Goal: Task Accomplishment & Management: Manage account settings

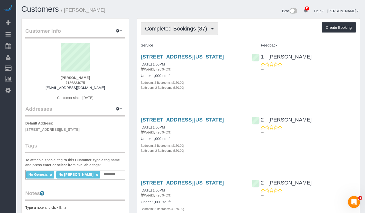
click at [166, 22] on button "Completed Bookings (87)" at bounding box center [179, 28] width 77 height 13
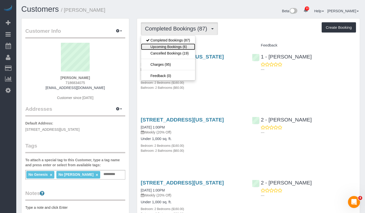
click at [166, 45] on link "Upcoming Bookings (6)" at bounding box center [168, 47] width 54 height 7
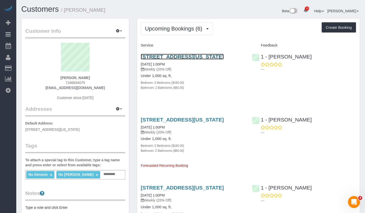
click at [166, 55] on link "29 Cliff Street, Apt.19b, New York, NY 10038" at bounding box center [182, 57] width 83 height 6
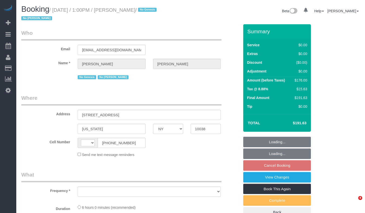
select select "NY"
select select "object:494"
select select "string:[GEOGRAPHIC_DATA]"
select select "string:stripe-pm_1O5ggA4VGloSiKo7XsdfJGFe"
select select "number:89"
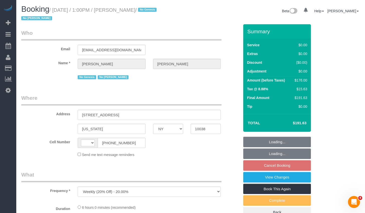
select select "number:90"
select select "number:15"
select select "number:6"
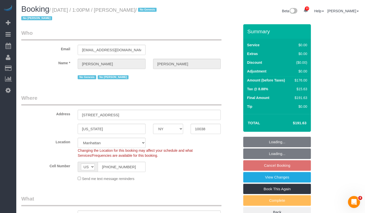
select select "2"
select select "object:1000"
select select "spot6"
select select "2"
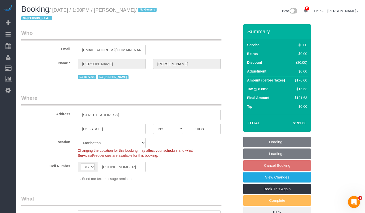
select select "2"
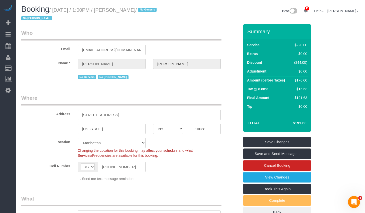
click at [68, 21] on h1 "Booking / September 11, 2025 / 1:00PM / Zoe Chen / No Genesis No Latrese Taylor" at bounding box center [103, 13] width 165 height 17
drag, startPoint x: 58, startPoint y: 10, endPoint x: 150, endPoint y: 11, distance: 92.6
click at [150, 11] on small "/ September 11, 2025 / 1:00PM / Zoe Chen / No Genesis No Latrese Taylor" at bounding box center [89, 14] width 137 height 14
copy small "September 11, 2025 / 1:00PM / Zoe Chen"
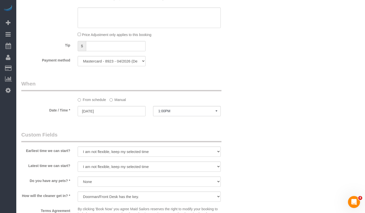
scroll to position [447, 0]
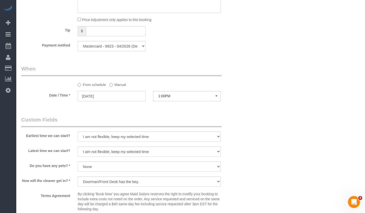
click at [116, 96] on input "09/11/2025" at bounding box center [112, 96] width 68 height 10
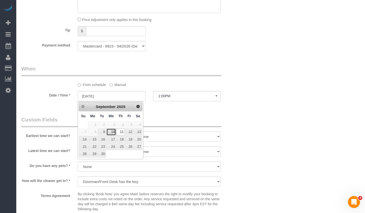
click at [111, 132] on link "10" at bounding box center [111, 132] width 10 height 7
type input "09/10/2025"
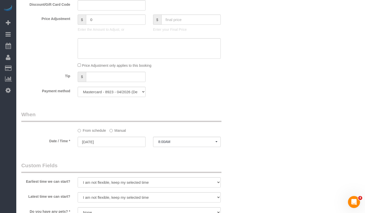
scroll to position [510, 0]
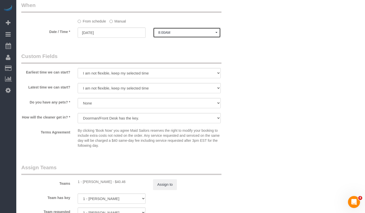
click at [183, 30] on button "8:00AM" at bounding box center [187, 33] width 68 height 10
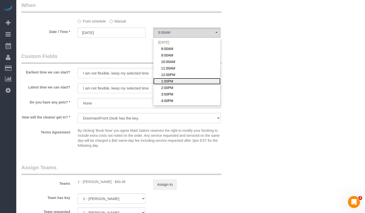
click at [172, 83] on span "1:00PM" at bounding box center [167, 81] width 12 height 5
select select "spot65"
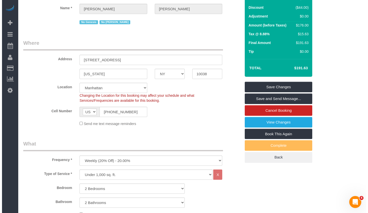
scroll to position [0, 0]
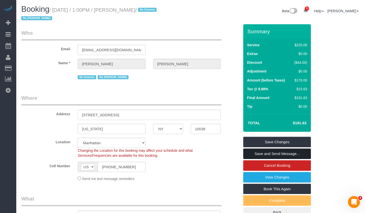
click at [256, 156] on link "Save and Send Message..." at bounding box center [277, 154] width 68 height 11
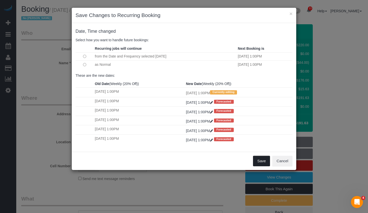
click at [259, 159] on button "Save" at bounding box center [261, 161] width 17 height 11
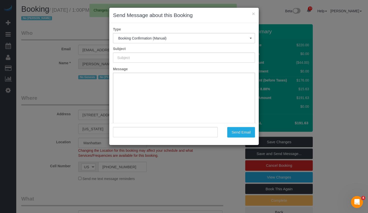
type input "Cleaning Confirmed for 09/10/2025 at 1:00pm"
type input ""Zoe Chen" <zhuochen1@gmail.com>"
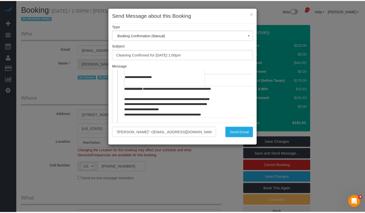
scroll to position [141, 0]
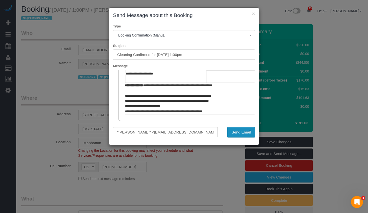
click at [233, 134] on button "Send Email" at bounding box center [241, 132] width 28 height 11
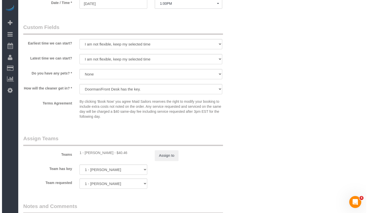
scroll to position [586, 0]
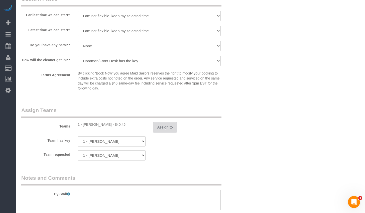
click at [167, 127] on button "Assign to" at bounding box center [165, 127] width 24 height 11
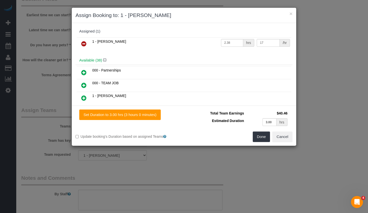
click at [84, 41] on icon at bounding box center [83, 44] width 5 height 6
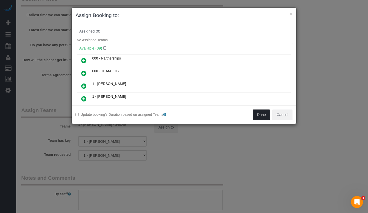
click at [258, 112] on button "Done" at bounding box center [262, 115] width 18 height 11
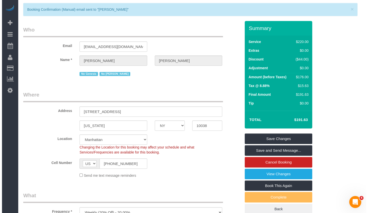
scroll to position [0, 0]
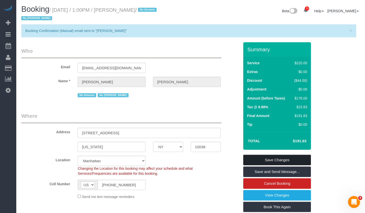
click at [269, 160] on link "Save Changes" at bounding box center [277, 160] width 68 height 11
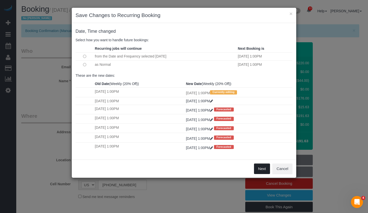
click at [264, 169] on button "Next" at bounding box center [262, 169] width 16 height 11
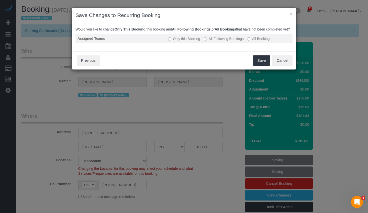
click at [219, 41] on label "All Following Bookings" at bounding box center [224, 38] width 40 height 5
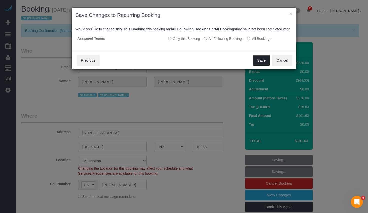
click at [260, 64] on button "Save" at bounding box center [261, 60] width 17 height 11
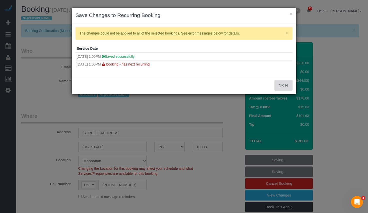
click at [284, 84] on button "Close" at bounding box center [284, 85] width 18 height 11
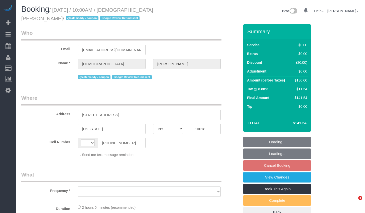
select select "NY"
select select "string:[GEOGRAPHIC_DATA]"
select select "object:737"
select select "string:stripe-pm_1S57In4VGloSiKo7UTkH29u6"
select select "1"
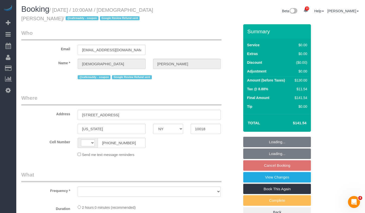
select select "number:58"
select select "number:71"
select select "number:15"
select select "number:5"
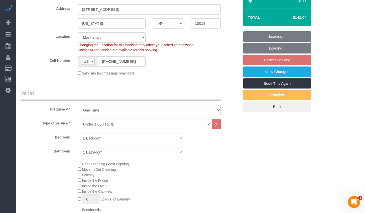
select select "spot3"
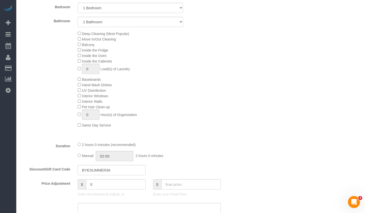
select select "object:1451"
select select "1"
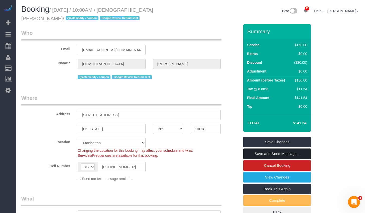
click at [269, 153] on link "Save and Send Message..." at bounding box center [277, 154] width 68 height 11
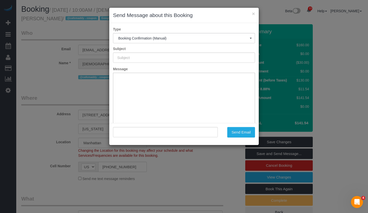
type input "Cleaning Confirmed for 09/14/2025 at 10:00am"
type input ""Christian Kwan" <christianbkwan@gmail.com>"
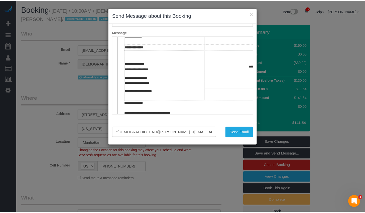
scroll to position [170, 0]
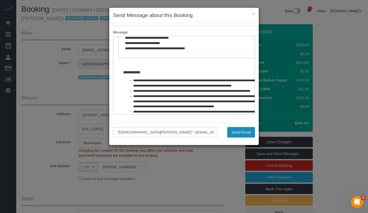
click at [240, 129] on button "Send Email" at bounding box center [241, 132] width 28 height 11
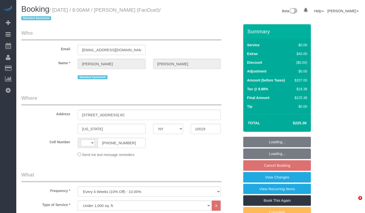
select select "NY"
select select "2"
select select "string:stripe-pm_1PJLc54VGloSiKo7Sf6PLuZx"
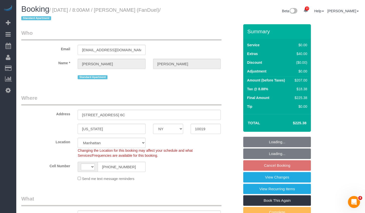
select select "object:842"
select select "string:[GEOGRAPHIC_DATA]"
select select "2"
select select "spot1"
select select "number:59"
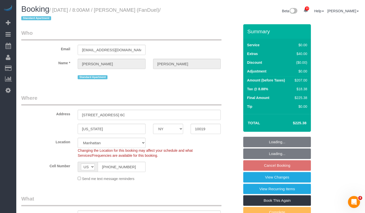
select select "number:75"
select select "number:15"
select select "number:7"
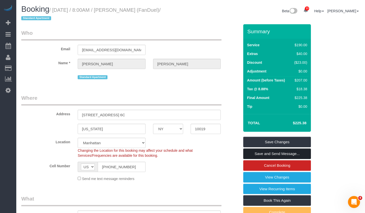
click at [262, 154] on link "Save and Send Message..." at bounding box center [277, 154] width 68 height 11
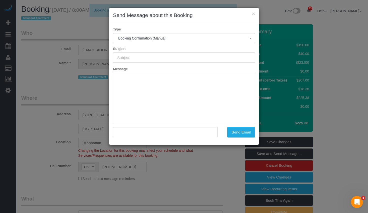
type input "Cleaning Confirmed for 09/12/2025 at 8:00am"
type input ""Harry Catalani" <harrycatalani18@gmail.com>"
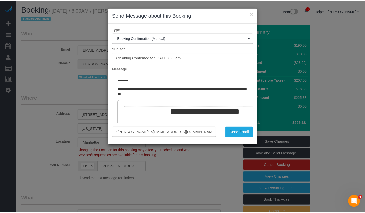
scroll to position [37, 0]
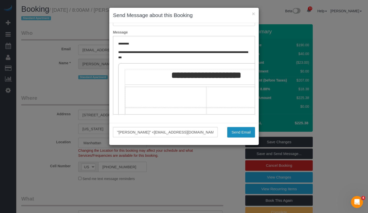
click at [239, 129] on button "Send Email" at bounding box center [241, 132] width 28 height 11
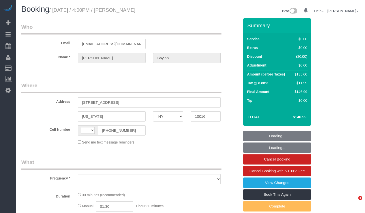
select select "NY"
select select "string:[GEOGRAPHIC_DATA]"
select select "object:732"
select select "number:89"
select select "number:79"
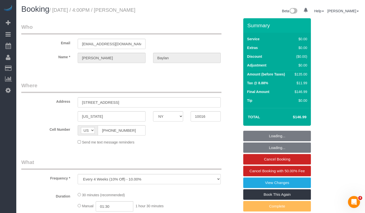
select select "number:15"
select select "number:5"
select select "spot1"
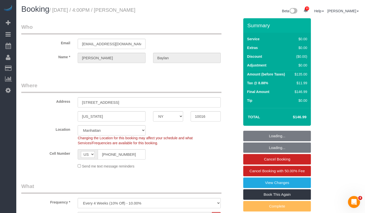
select select "string:stripe-pm_1RHo524VGloSiKo7RCz0DAxd"
select select "object:991"
click at [136, 150] on input "[PHONE_NUMBER]" at bounding box center [122, 154] width 48 height 10
